Goal: Contribute content: Contribute content

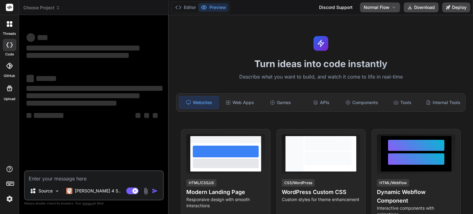
click at [10, 200] on img at bounding box center [9, 199] width 10 height 10
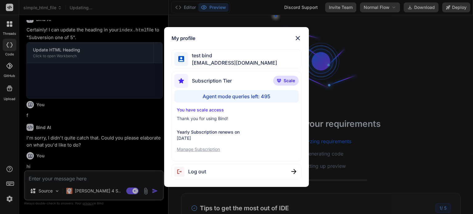
scroll to position [204, 0]
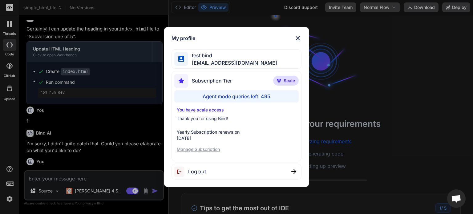
click at [295, 38] on img at bounding box center [297, 37] width 7 height 7
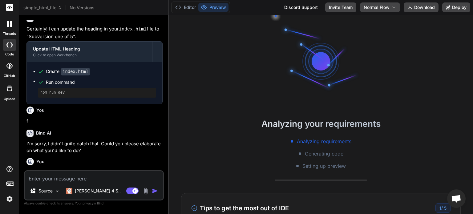
click at [296, 38] on div at bounding box center [321, 61] width 92 height 92
click at [10, 199] on img at bounding box center [9, 199] width 10 height 10
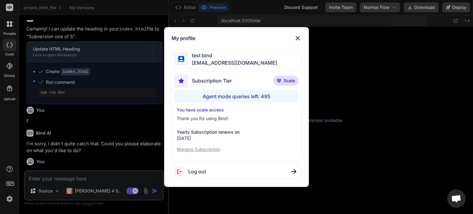
click at [10, 199] on div "My profile test bind [EMAIL_ADDRESS][DOMAIN_NAME] Subscription Tier Scale Agent…" at bounding box center [236, 107] width 473 height 214
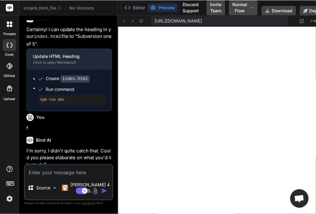
scroll to position [248, 0]
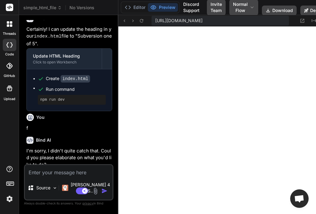
click at [10, 23] on icon at bounding box center [11, 22] width 2 height 2
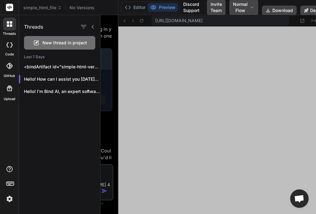
click at [49, 41] on span "New thread in project" at bounding box center [64, 43] width 45 height 6
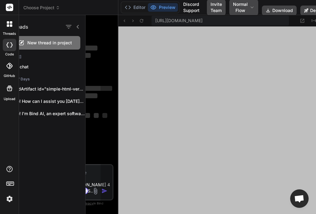
scroll to position [278, 0]
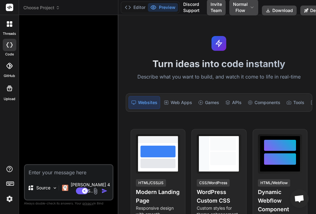
drag, startPoint x: 116, startPoint y: 37, endPoint x: 171, endPoint y: 30, distance: 54.9
click at [118, 30] on div "Bind AI Web Search Created with Pixso. Code Generator Source [PERSON_NAME] 4 S.…" at bounding box center [68, 114] width 99 height 199
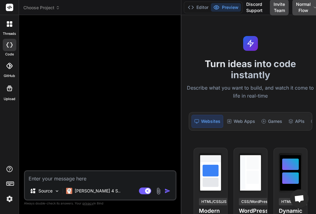
click at [10, 203] on img at bounding box center [9, 199] width 10 height 10
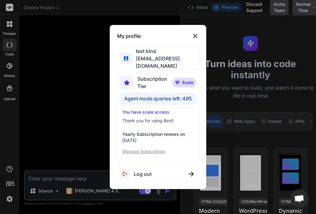
click at [152, 168] on div "Log out" at bounding box center [158, 174] width 82 height 16
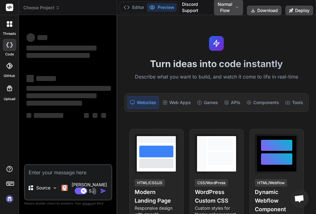
type textarea "x"
click at [6, 201] on img at bounding box center [9, 199] width 10 height 10
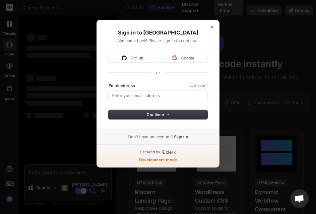
type textarea "x"
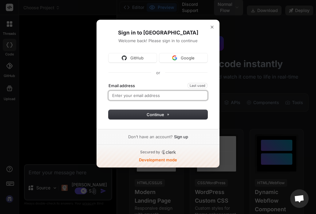
click at [146, 94] on input "Email address" at bounding box center [158, 95] width 99 height 9
click at [109, 83] on button "submit" at bounding box center [109, 83] width 0 height 0
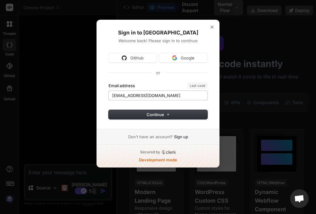
type input "[EMAIL_ADDRESS][DOMAIN_NAME]"
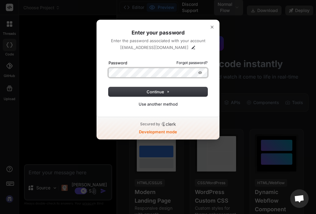
click at [109, 60] on button "submit" at bounding box center [109, 60] width 0 height 0
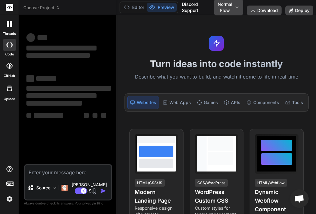
click at [8, 200] on img at bounding box center [9, 199] width 10 height 10
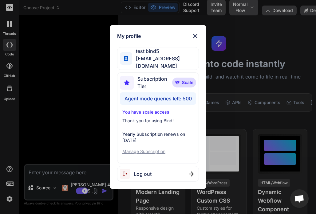
click at [157, 170] on div "Log out" at bounding box center [158, 174] width 82 height 16
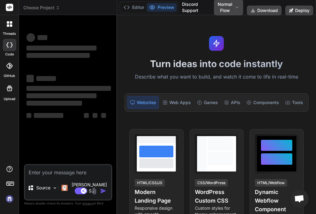
type textarea "x"
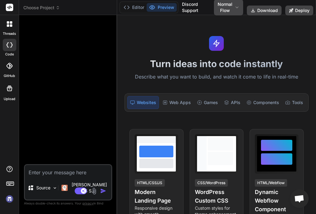
click at [8, 200] on img at bounding box center [9, 199] width 10 height 10
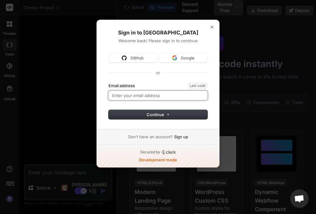
click at [149, 94] on input "Email address" at bounding box center [158, 95] width 99 height 9
click at [109, 83] on button "submit" at bounding box center [109, 83] width 0 height 0
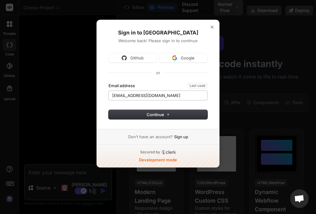
type input "[EMAIL_ADDRESS][DOMAIN_NAME]"
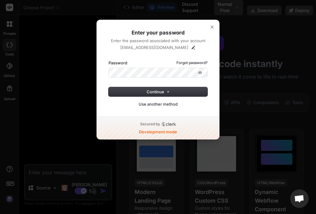
click at [109, 60] on button "submit" at bounding box center [109, 60] width 0 height 0
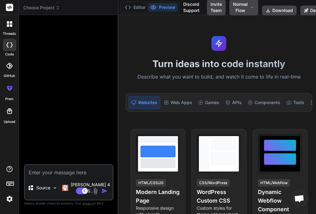
click at [9, 201] on img at bounding box center [9, 199] width 10 height 10
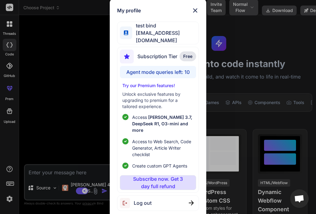
click at [58, 135] on div "My profile test bind [EMAIL_ADDRESS][DOMAIN_NAME] Subscription Tier Free Agent …" at bounding box center [158, 107] width 316 height 214
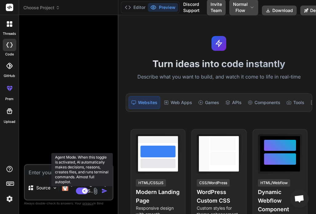
click at [83, 193] on rect at bounding box center [85, 191] width 6 height 6
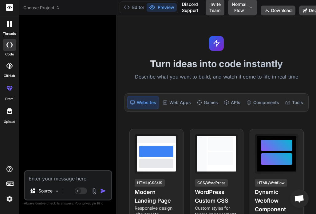
click at [55, 180] on textarea at bounding box center [68, 176] width 86 height 11
type textarea "x"
type textarea "h"
type textarea "x"
type textarea "hi"
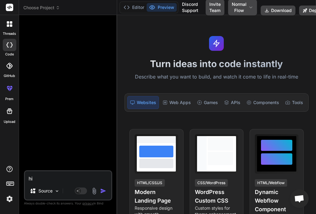
type textarea "x"
type textarea "hi"
type textarea "x"
type textarea "hi c"
type textarea "x"
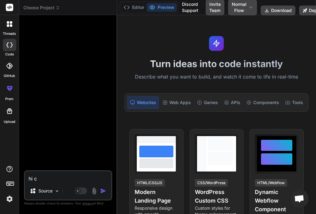
type textarea "hi cr"
type textarea "x"
type textarea "hi cre"
type textarea "x"
type textarea "hi crea"
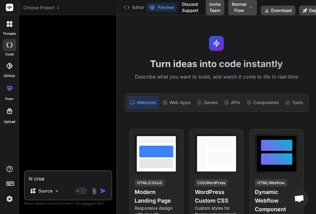
type textarea "x"
type textarea "hi creat"
type textarea "x"
type textarea "hi create"
type textarea "x"
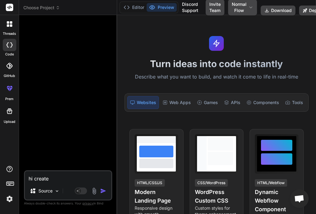
type textarea "hi create"
type textarea "x"
type textarea "hi create a"
type textarea "x"
type textarea "hi create a"
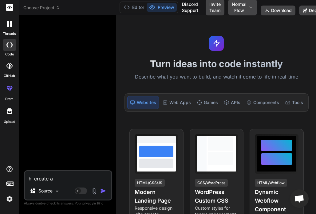
click at [9, 197] on img at bounding box center [9, 199] width 10 height 10
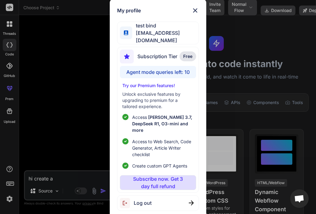
click at [9, 197] on div "My profile test bind [EMAIL_ADDRESS][DOMAIN_NAME] Subscription Tier Free Agent …" at bounding box center [158, 107] width 316 height 214
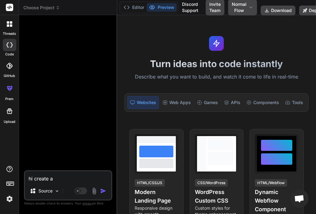
click at [66, 176] on textarea "hi create a" at bounding box center [68, 176] width 86 height 11
type textarea "x"
type textarea "hi create a s"
type textarea "x"
type textarea "hi create a si"
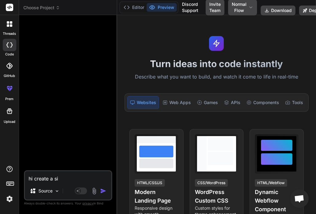
type textarea "x"
type textarea "hi create a sim"
type textarea "x"
type textarea "hi create a simp"
type textarea "x"
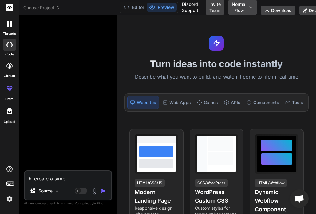
type textarea "hi create a simpl"
type textarea "x"
type textarea "hi create a simple"
type textarea "x"
type textarea "hi create a simple"
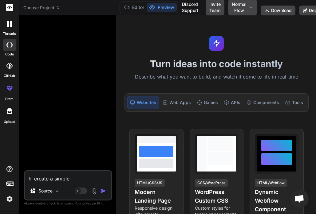
type textarea "x"
type textarea "hi create a simple h"
type textarea "x"
type textarea "hi create a simple ht"
type textarea "x"
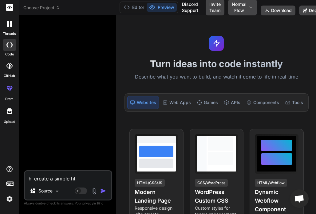
type textarea "hi create a simple htm"
type textarea "x"
type textarea "hi create a simple html"
type textarea "x"
type textarea "hi create a simple html"
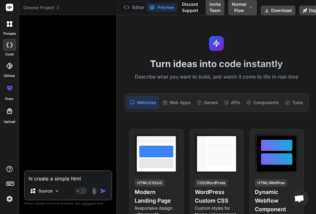
type textarea "x"
type textarea "hi create a simple html f"
type textarea "x"
type textarea "hi create a simple html fi"
type textarea "x"
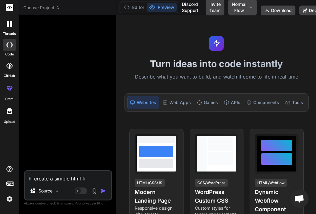
type textarea "hi create a simple html fil"
type textarea "x"
type textarea "hi create a simple html file"
type textarea "x"
type textarea "hi create a simple html file"
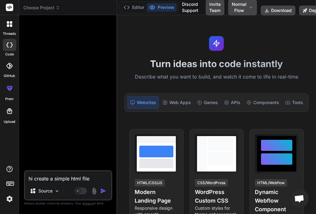
type textarea "x"
type textarea "hi create a simple html file f"
type textarea "x"
type textarea "hi create a simple html file fo"
type textarea "x"
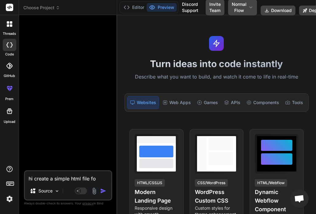
type textarea "hi create a simple html file for"
type textarea "x"
type textarea "hi create a simple html file fo"
type textarea "x"
type textarea "hi create a simple html file f"
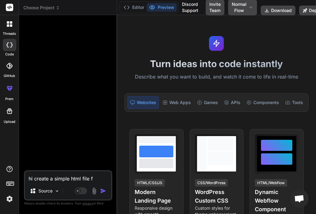
type textarea "x"
type textarea "hi create a simple html file"
type textarea "x"
type textarea "hi create a simple html file w"
type textarea "x"
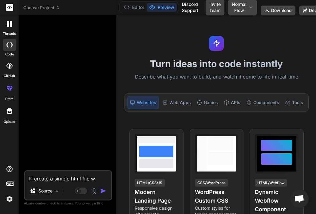
type textarea "hi create a simple html file wi"
type textarea "x"
type textarea "hi create a simple html file wit"
type textarea "x"
type textarea "hi create a simple html file with"
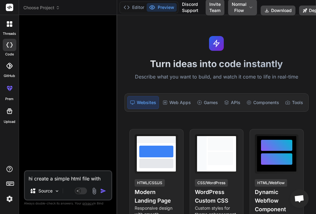
type textarea "x"
type textarea "hi create a simple html file with"
type textarea "x"
type textarea "hi create a simple html file with h"
type textarea "x"
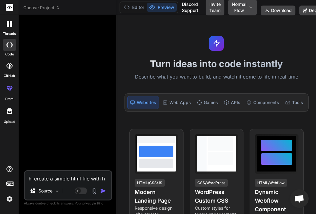
type textarea "hi create a simple html file with he"
type textarea "x"
type textarea "hi create a simple html file with hea"
type textarea "x"
type textarea "hi create a simple html file with head"
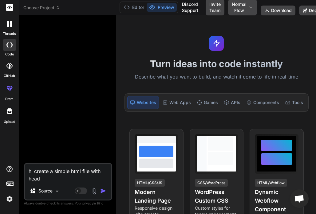
type textarea "x"
type textarea "hi create a simple html file with headi"
type textarea "x"
type textarea "hi create a simple html file with headin"
type textarea "x"
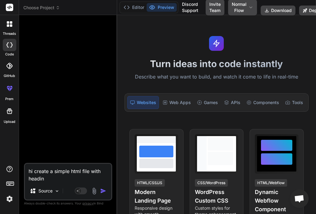
type textarea "hi create a simple html file with headi"
type textarea "x"
type textarea "hi create a simple html file with head"
type textarea "x"
type textarea "hi create a simple html file with hea"
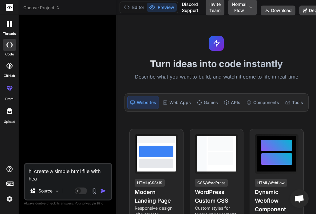
type textarea "x"
type textarea "hi create a simple html file with he"
type textarea "x"
type textarea "hi create a simple html file with h"
type textarea "x"
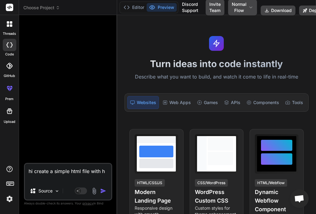
type textarea "hi create a simple html file with"
type textarea "x"
type textarea "hi create a simple html file with"
type textarea "x"
type textarea "hi create a simple html file wi"
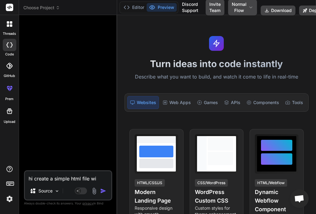
type textarea "x"
type textarea "hi create a simple html file w"
type textarea "x"
type textarea "hi create a simple html file wh"
type textarea "x"
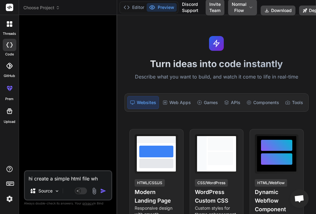
type textarea "hi create a simple html file whi"
type textarea "x"
type textarea "hi create a simple html file whic"
type textarea "x"
type textarea "hi create a simple html file which"
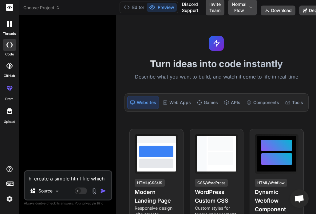
type textarea "x"
type textarea "hi create a simple html file which"
type textarea "x"
type textarea "hi create a simple html file which s"
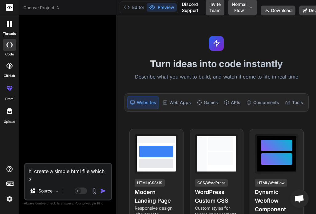
type textarea "x"
type textarea "hi create a simple html file which sa"
type textarea "x"
type textarea "hi create a simple html file which sat"
type textarea "x"
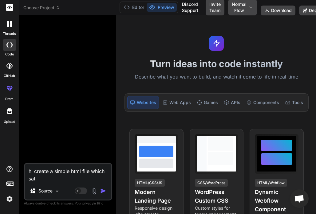
type textarea "hi create a simple html file which sat"
type textarea "x"
type textarea "hi create a simple html file which sat"
type textarea "x"
type textarea "hi create a simple html file which sa"
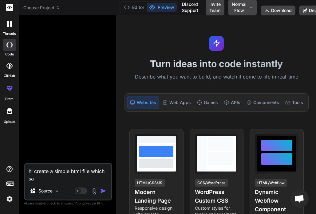
type textarea "x"
type textarea "hi create a simple html file which say"
type textarea "x"
type textarea "hi create a simple html file which say"
type textarea "x"
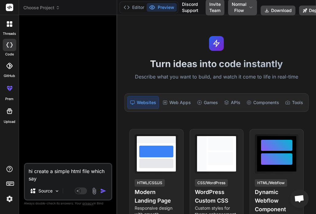
type textarea "hi create a simple html file which say h"
type textarea "x"
type textarea "hi create a simple html file which say he"
type textarea "x"
type textarea "hi create a simple html file which say hel"
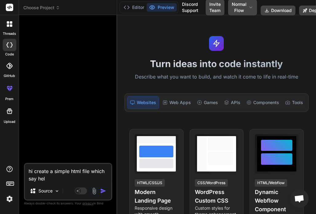
type textarea "x"
type textarea "hi create a simple html file which say hell"
type textarea "x"
type textarea "hi create a simple html file which say hello"
type textarea "x"
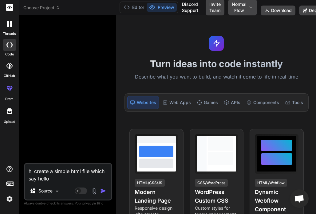
type textarea "hi create a simple html file which say hell"
type textarea "x"
type textarea "hi create a simple html file which say hel"
type textarea "x"
type textarea "hi create a simple html file which say he"
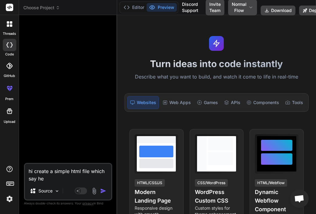
type textarea "x"
type textarea "hi create a simple html file which say h"
type textarea "x"
type textarea "hi create a simple html file which say"
type textarea "x"
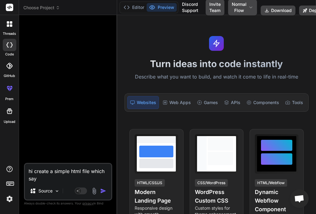
type textarea "hi create a simple html file which say v"
type textarea "x"
type textarea "hi create a simple html file which say ve"
type textarea "x"
type textarea "hi create a simple html file which say ver"
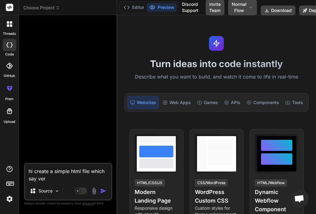
type textarea "x"
type textarea "hi create a simple html file which say vers"
type textarea "x"
type textarea "hi create a simple html file which say versi"
type textarea "x"
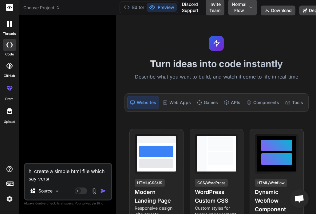
type textarea "hi create a simple html file which say versio"
type textarea "x"
type textarea "hi create a simple html file which say version"
type textarea "x"
type textarea "hi create a simple html file which say version"
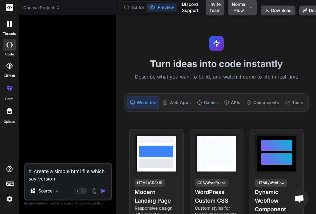
type textarea "x"
type textarea "hi create a simple html file which say version 1"
click at [104, 194] on img "button" at bounding box center [103, 191] width 6 height 6
type textarea "x"
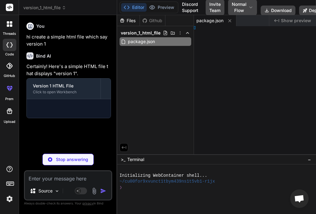
type textarea "x"
type textarea "<h1>Version 1</h1> </body> </html>"
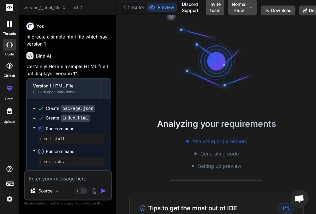
scroll to position [2, 0]
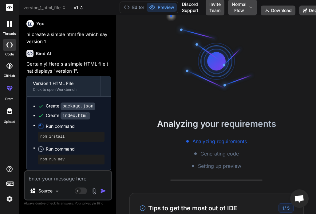
click at [77, 7] on span "v1" at bounding box center [79, 8] width 10 height 6
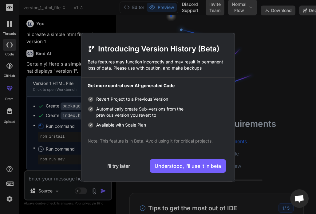
click at [119, 163] on button "I’ll try later" at bounding box center [118, 166] width 56 height 14
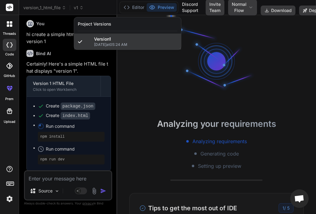
click at [109, 46] on span "[DATE] 05:24 AM" at bounding box center [135, 44] width 83 height 5
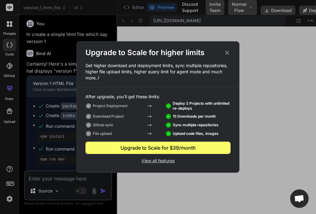
scroll to position [289, 0]
click at [228, 51] on icon at bounding box center [227, 52] width 7 height 7
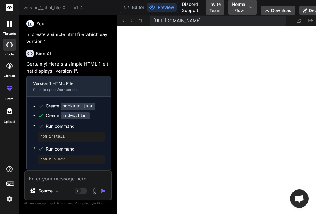
click at [65, 179] on textarea at bounding box center [68, 176] width 86 height 11
type textarea "x"
type textarea "n"
type textarea "x"
type textarea "no"
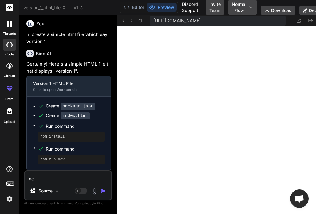
type textarea "x"
type textarea "now"
type textarea "x"
type textarea "now"
type textarea "x"
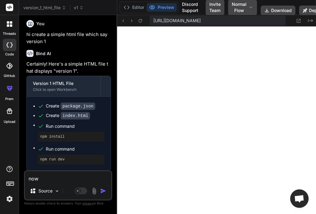
type textarea "now d"
type textarea "x"
type textarea "now do"
type textarea "x"
type textarea "now do"
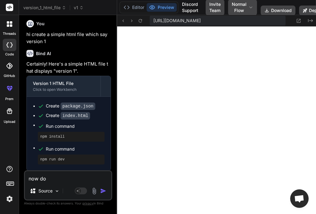
type textarea "x"
type textarea "now do t"
click at [104, 191] on img "button" at bounding box center [103, 191] width 6 height 6
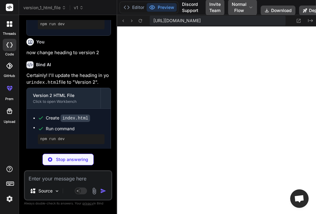
scroll to position [116, 0]
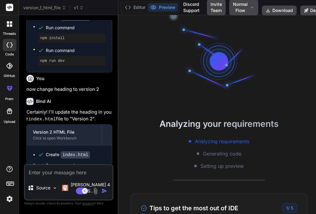
scroll to position [116, 0]
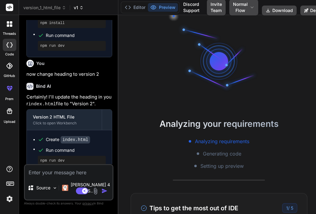
click at [79, 10] on span "v1" at bounding box center [79, 8] width 10 height 6
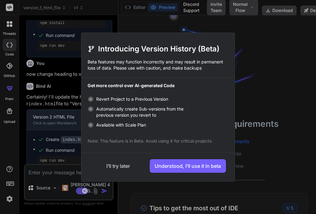
click at [116, 165] on button "I’ll try later" at bounding box center [118, 166] width 56 height 14
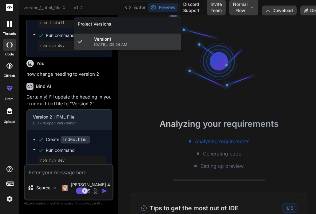
click at [107, 41] on span "Version 1" at bounding box center [102, 39] width 17 height 6
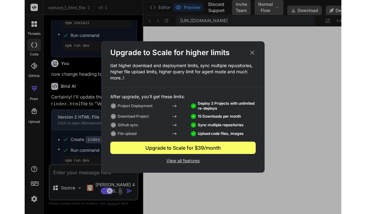
scroll to position [230, 0]
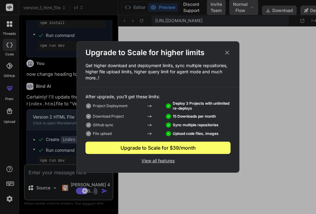
click at [227, 53] on icon at bounding box center [227, 52] width 7 height 7
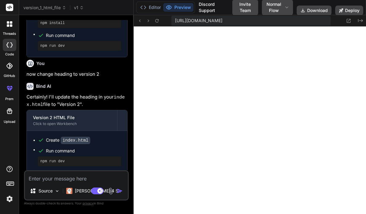
scroll to position [109, 0]
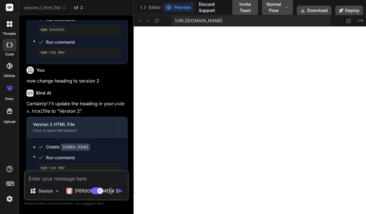
click at [84, 8] on icon at bounding box center [81, 8] width 4 height 4
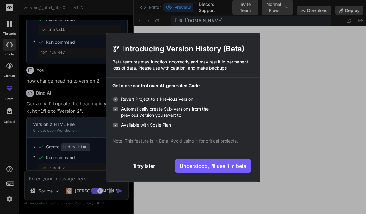
type textarea "x"
